Goal: Task Accomplishment & Management: Complete application form

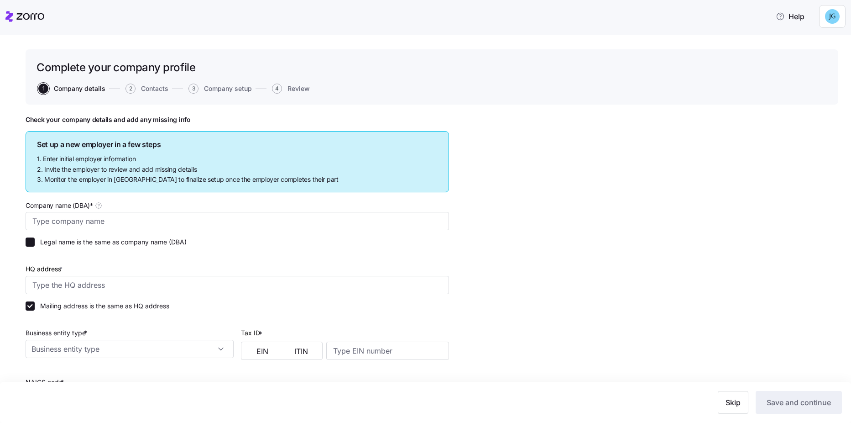
type input "Tumalo Creek Transportation"
checkbox input "false"
type input "[STREET_ADDRESS]"
type input "202258491"
type input "Limited liability corporation"
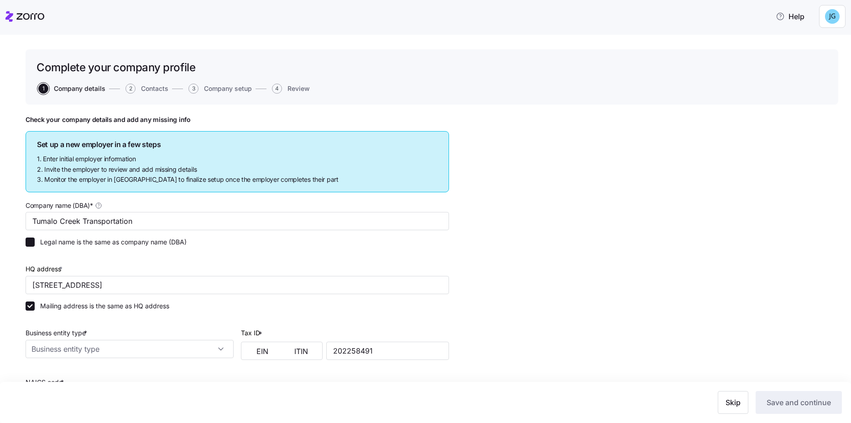
type input "4885 - Freight Transportation Arrangement"
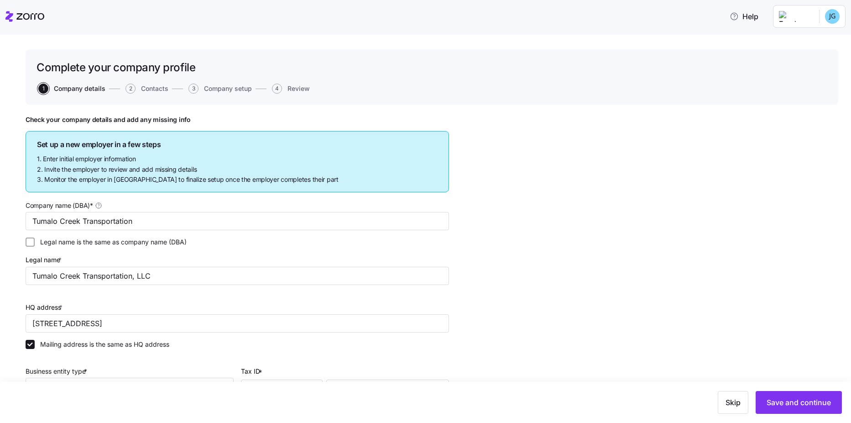
click at [26, 20] on icon at bounding box center [24, 16] width 39 height 11
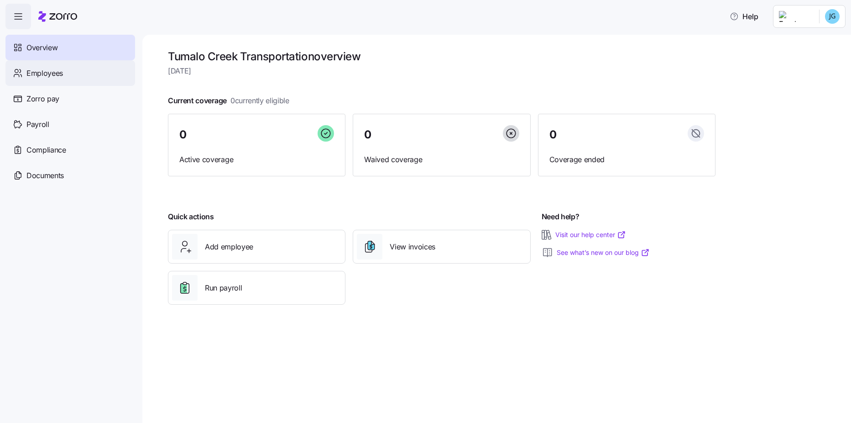
click at [62, 71] on span "Employees" at bounding box center [44, 73] width 37 height 11
